Goal: Find specific page/section: Find specific page/section

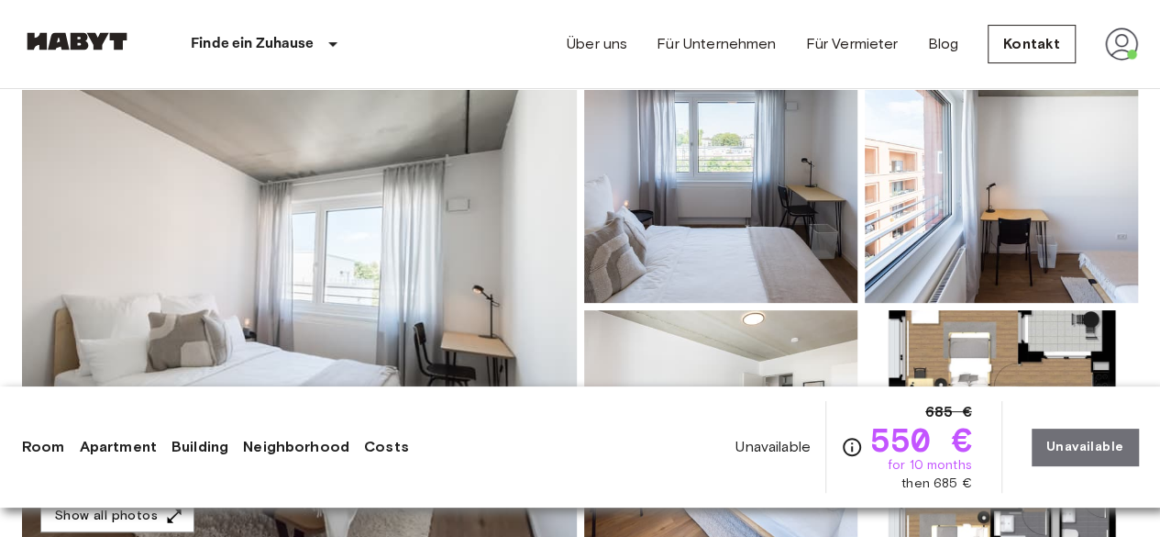
scroll to position [316, 0]
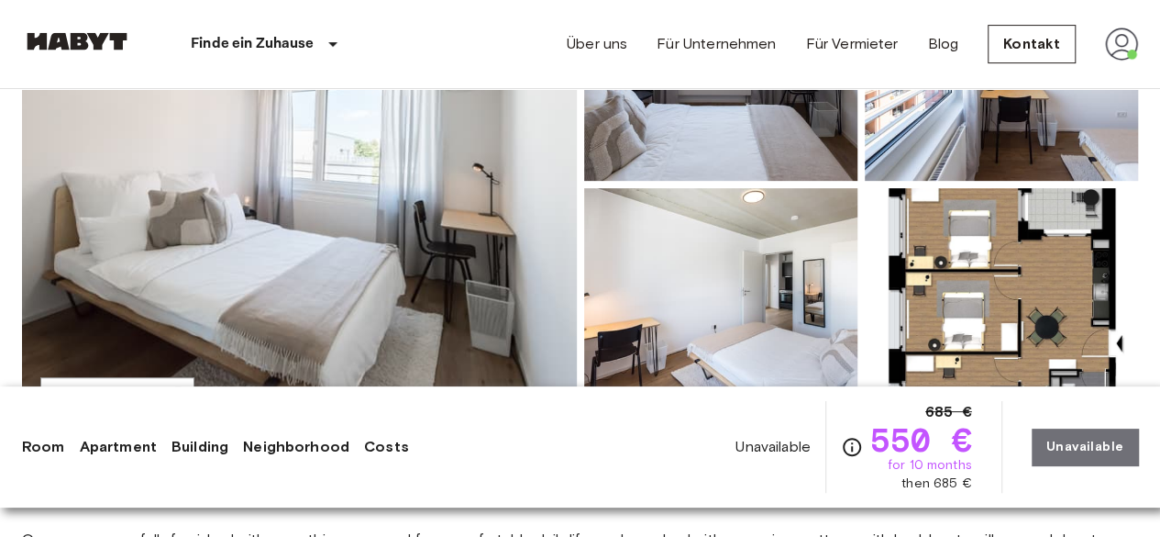
click at [541, 207] on img at bounding box center [299, 184] width 555 height 488
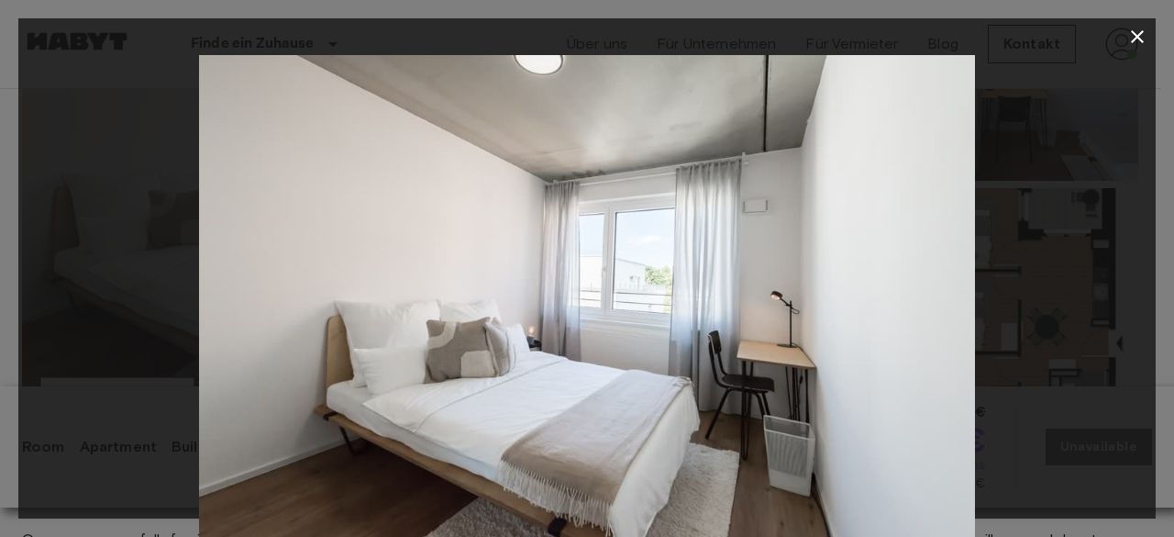
click at [1082, 318] on div at bounding box center [586, 313] width 1137 height 517
click at [1135, 31] on icon "button" at bounding box center [1137, 37] width 22 height 22
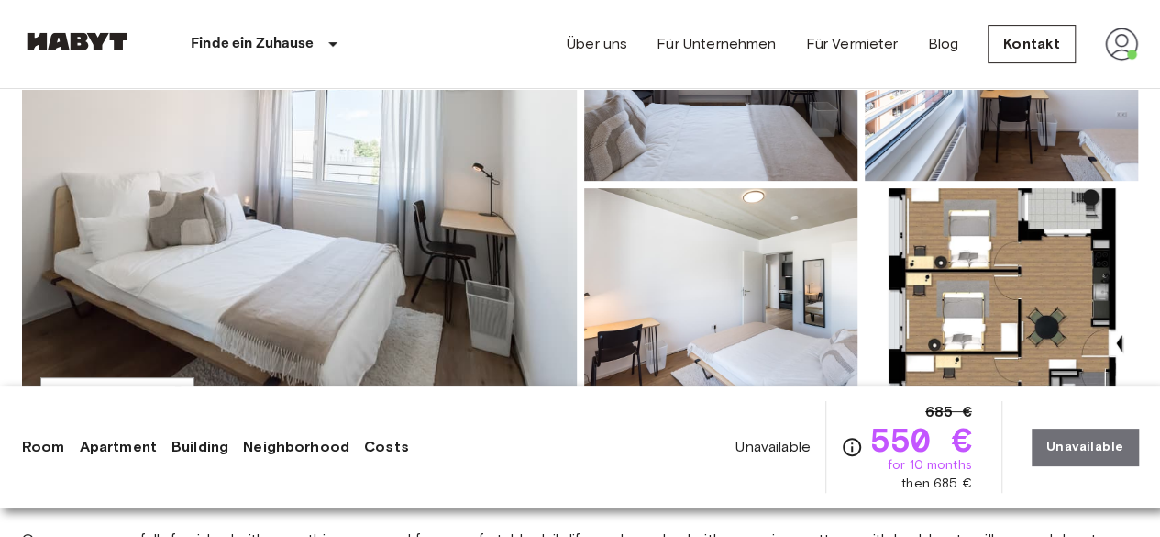
click at [1008, 276] on img at bounding box center [1001, 308] width 273 height 240
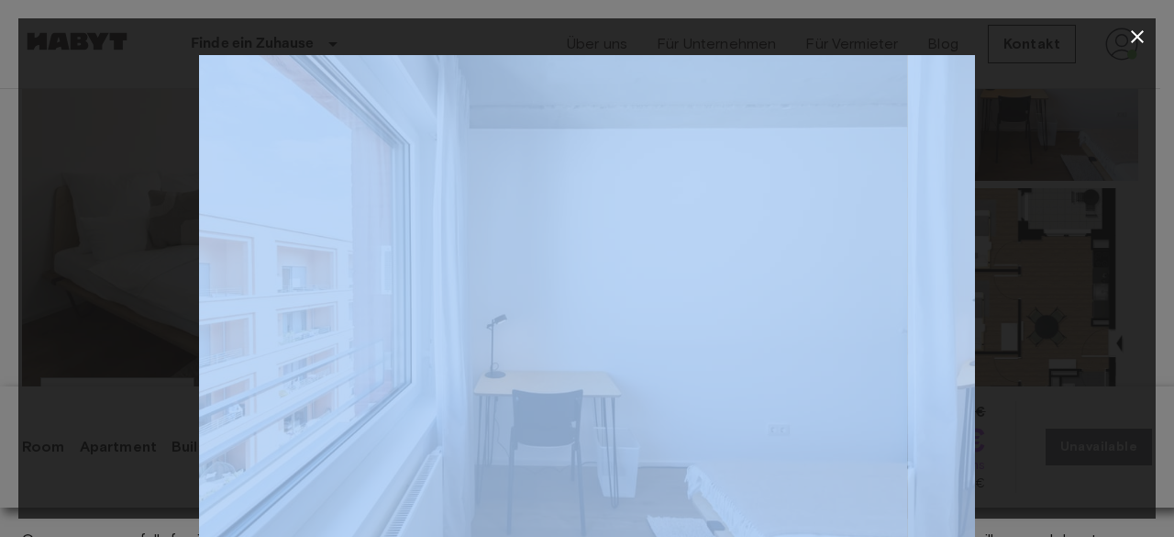
click at [1008, 276] on div at bounding box center [586, 313] width 1137 height 517
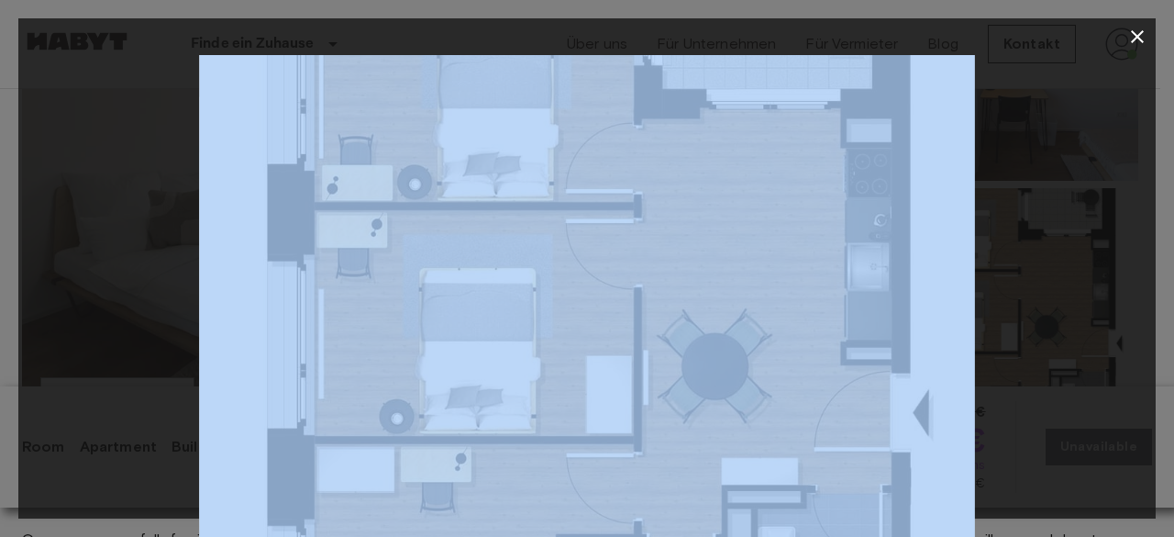
click at [1080, 426] on div at bounding box center [586, 313] width 1137 height 517
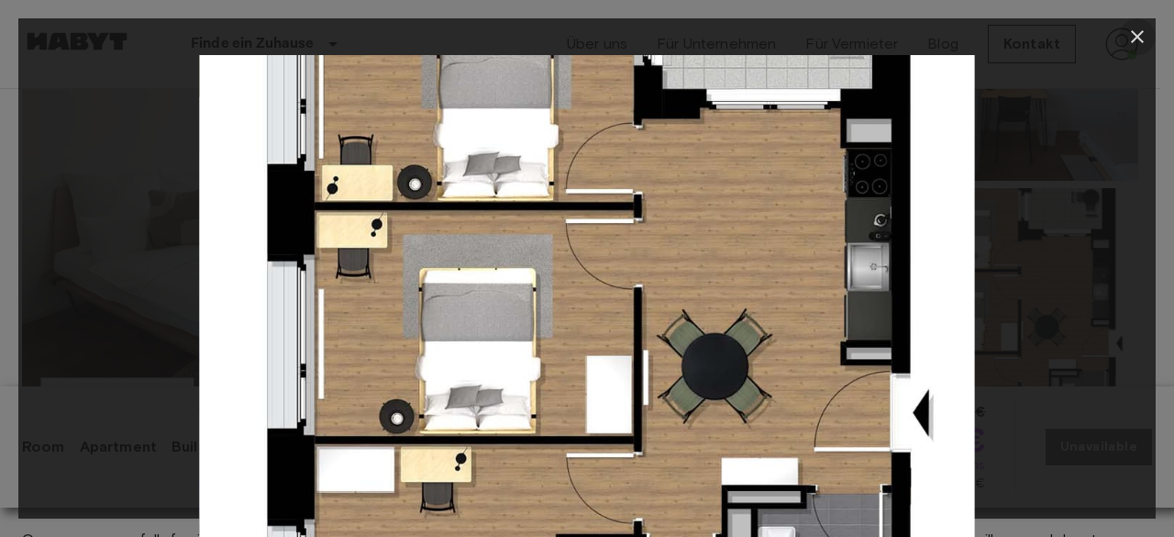
click at [1126, 32] on icon "button" at bounding box center [1137, 37] width 22 height 22
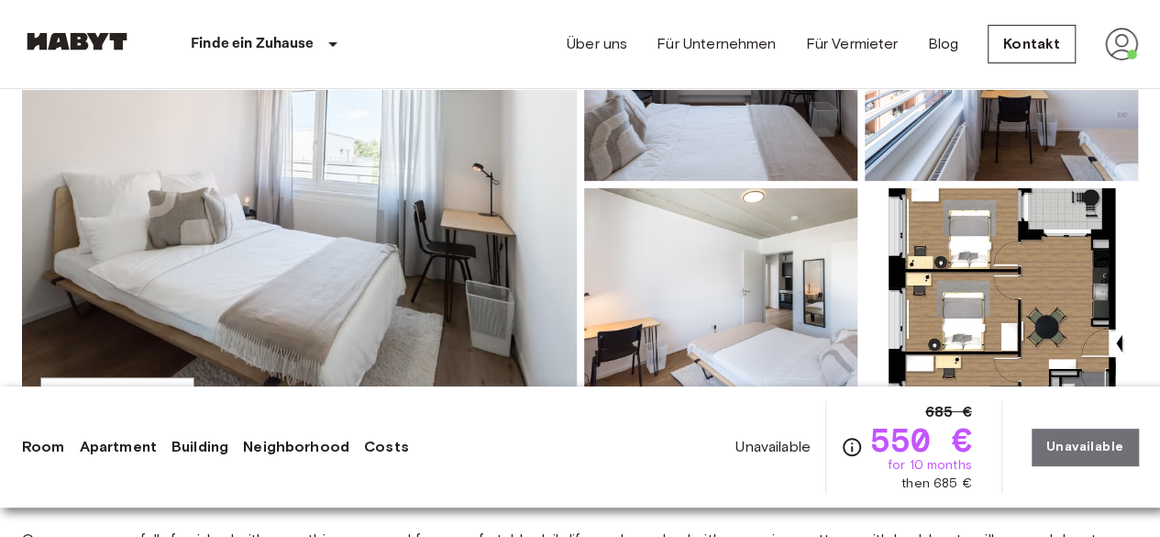
click at [501, 242] on img at bounding box center [299, 184] width 555 height 488
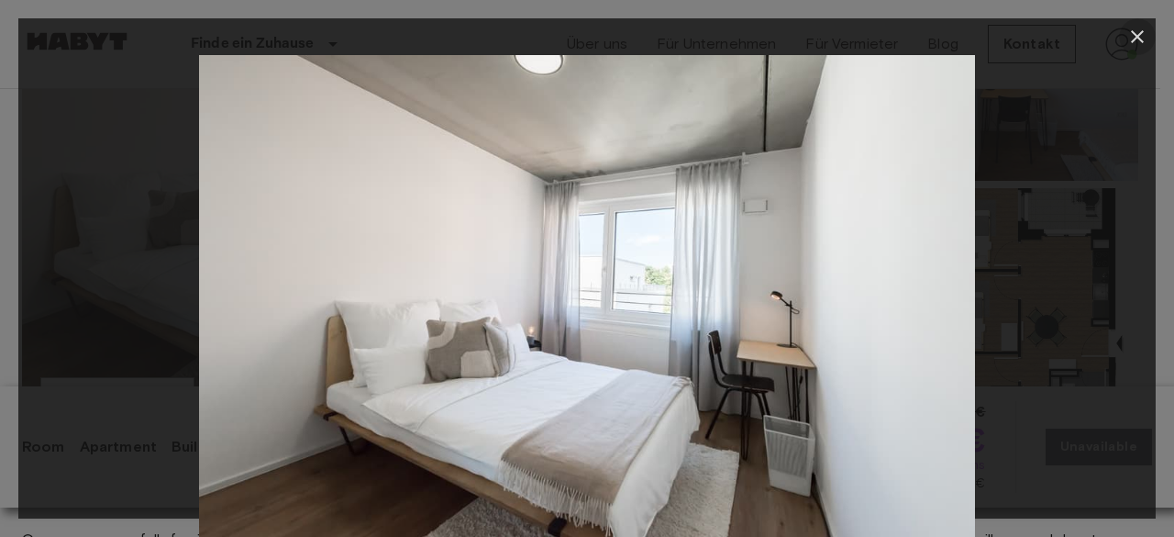
click at [1146, 46] on icon "button" at bounding box center [1137, 37] width 22 height 22
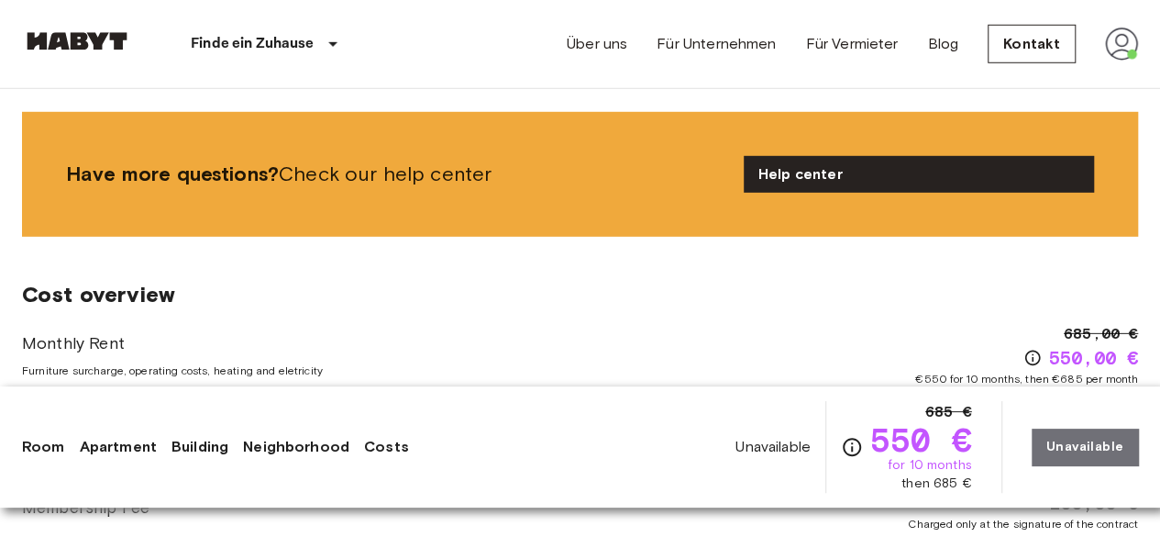
scroll to position [2735, 0]
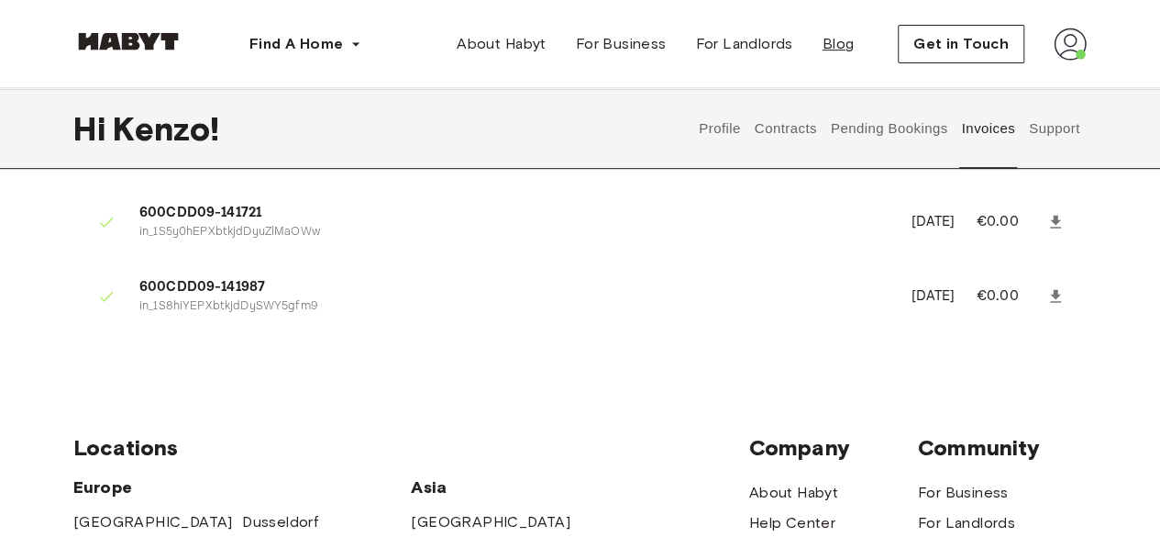
scroll to position [355, 0]
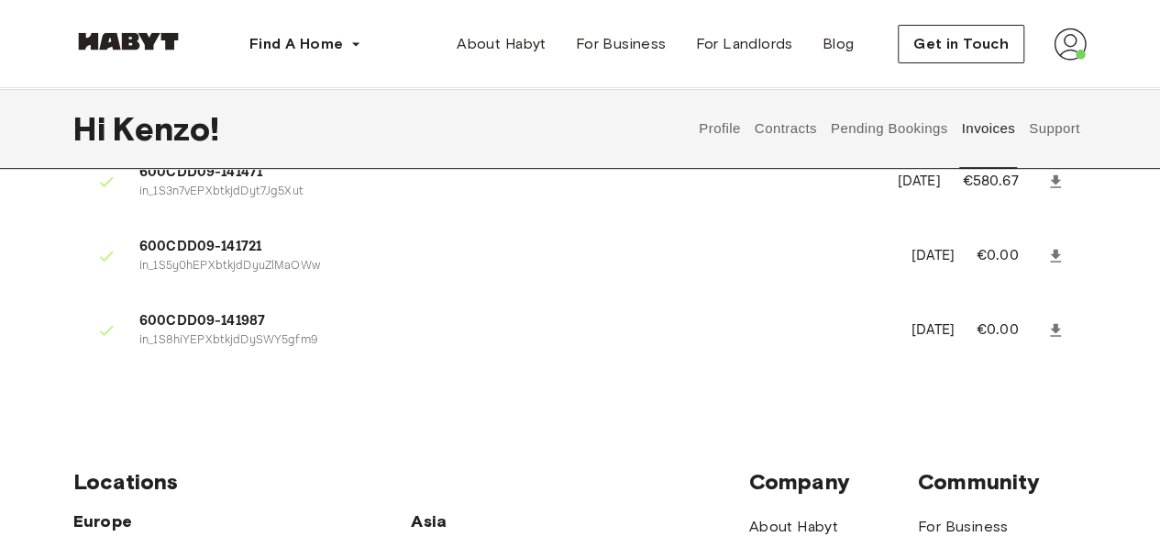
scroll to position [317, 0]
